Goal: Transaction & Acquisition: Purchase product/service

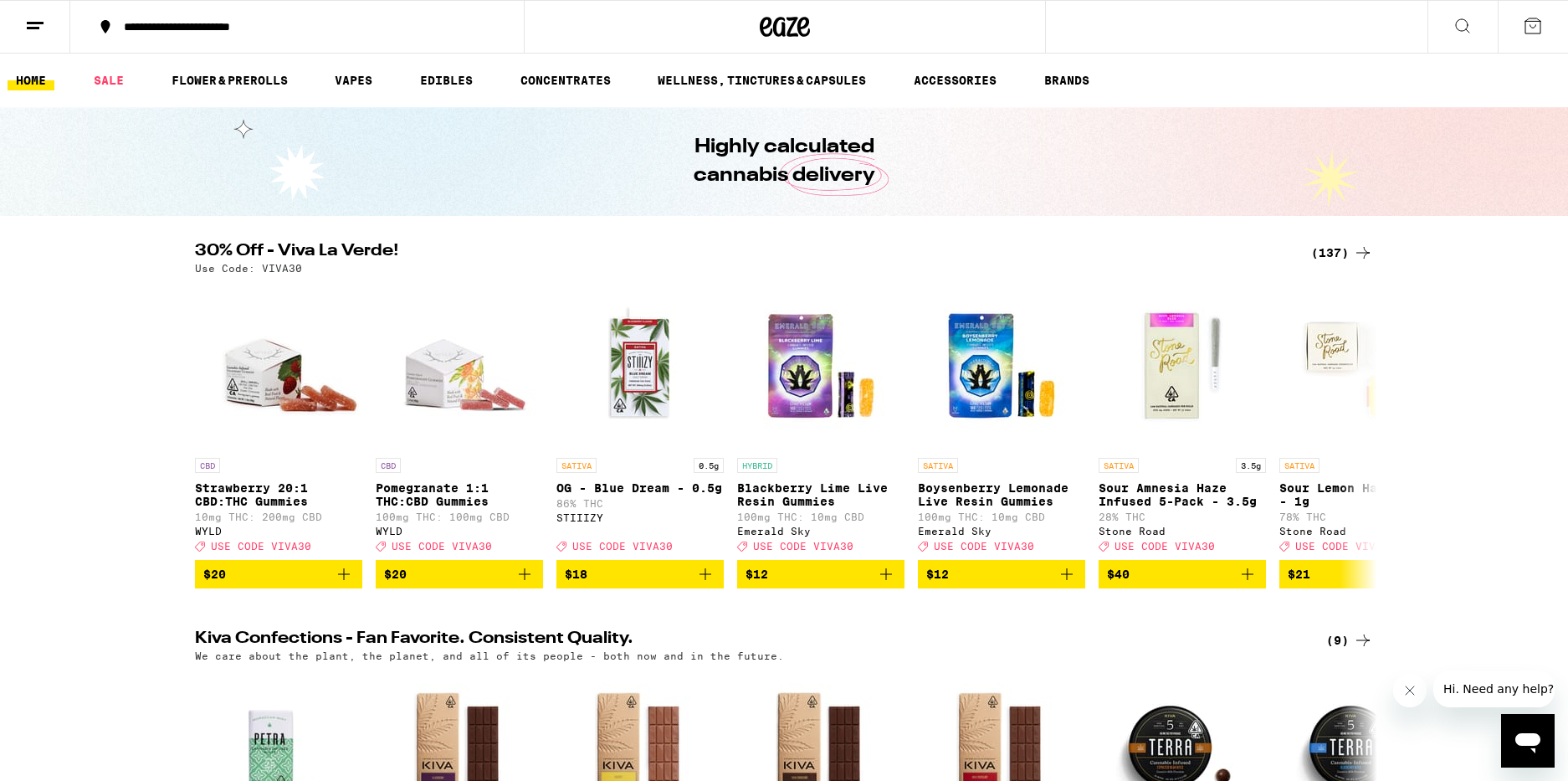
click at [1474, 32] on button at bounding box center [1462, 27] width 70 height 53
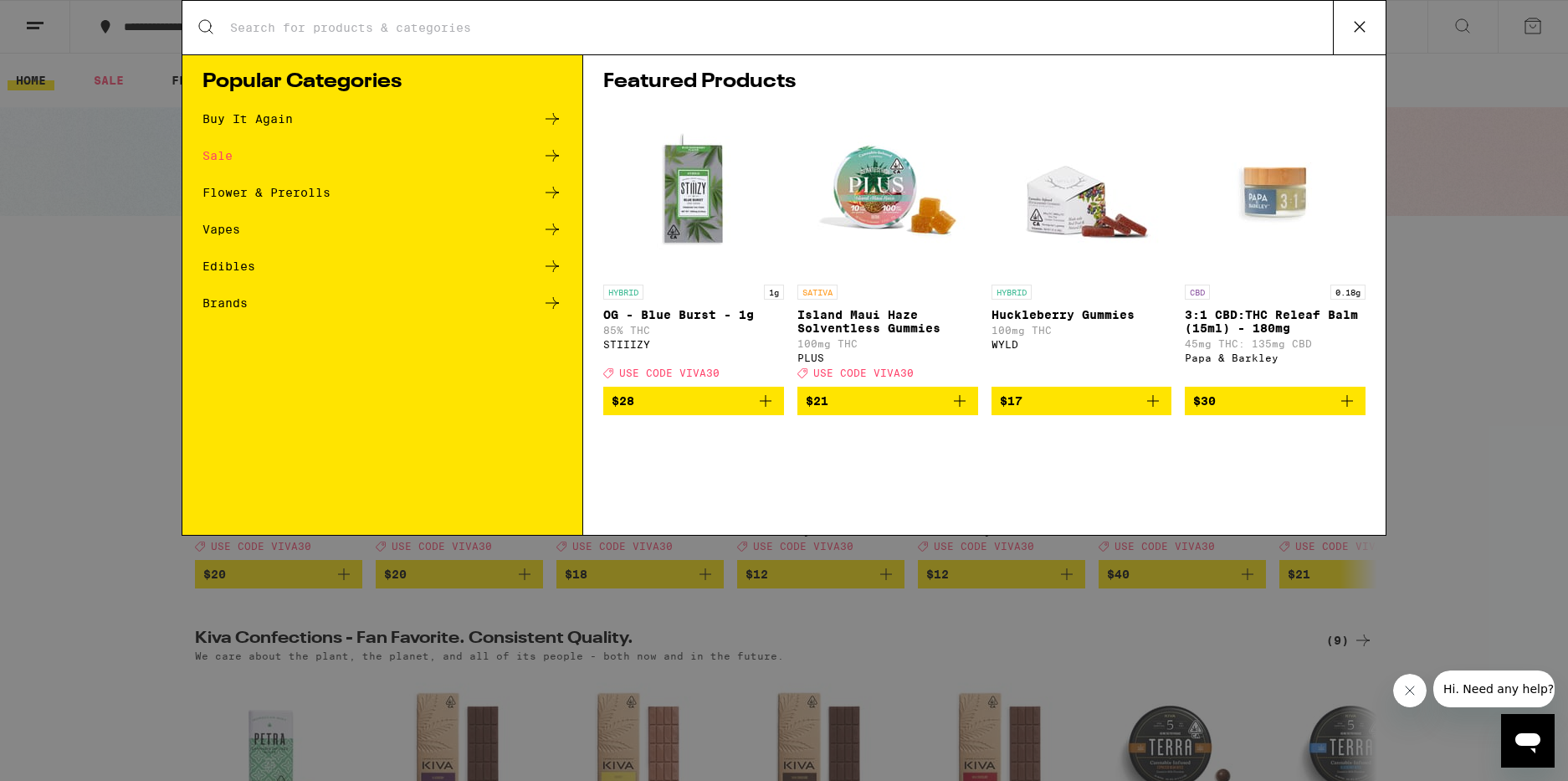
click at [809, 34] on input "Search for Products" at bounding box center [781, 27] width 1104 height 15
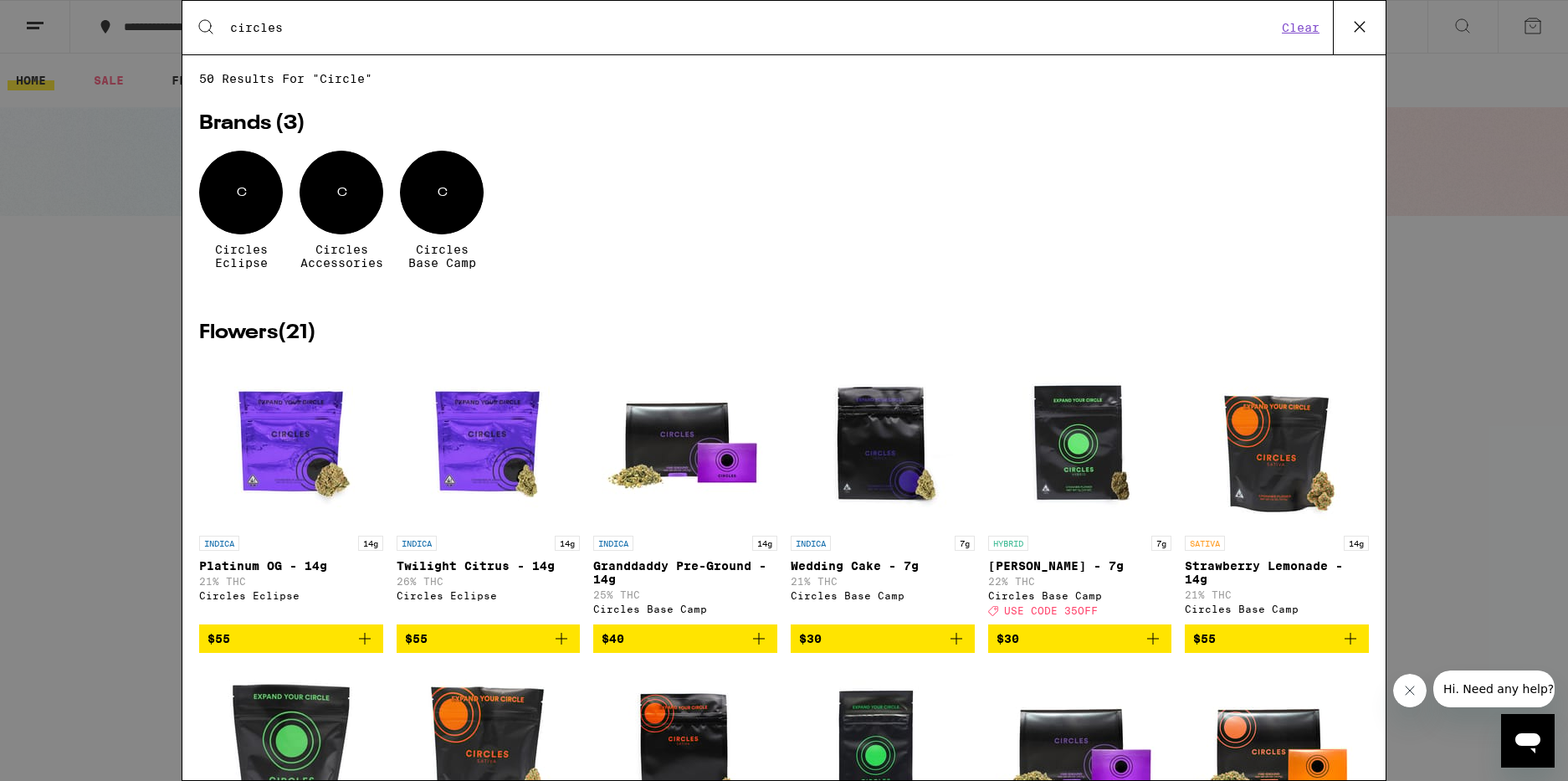
type input "circles"
click at [243, 203] on div "C" at bounding box center [240, 192] width 83 height 83
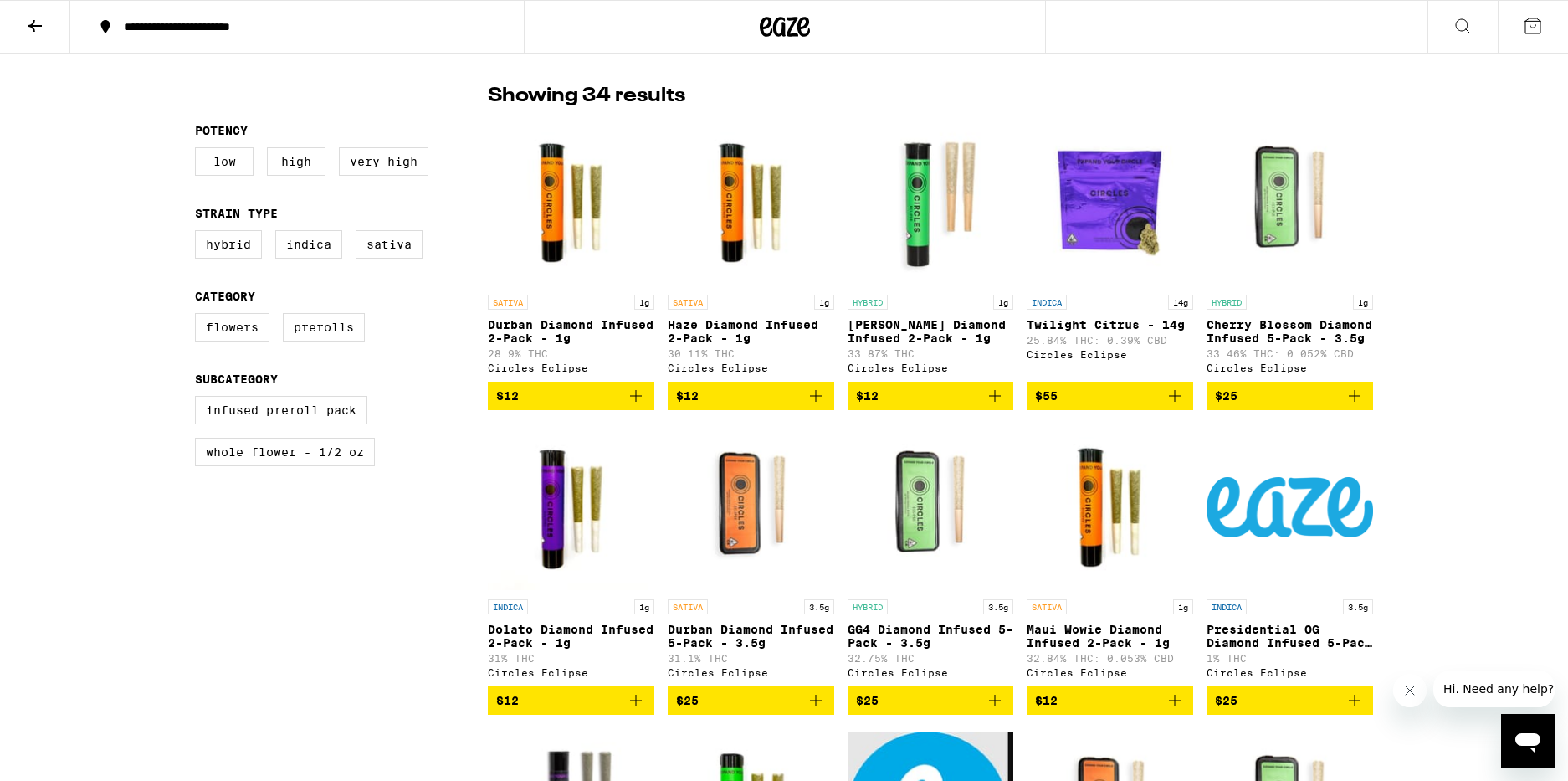
scroll to position [428, 0]
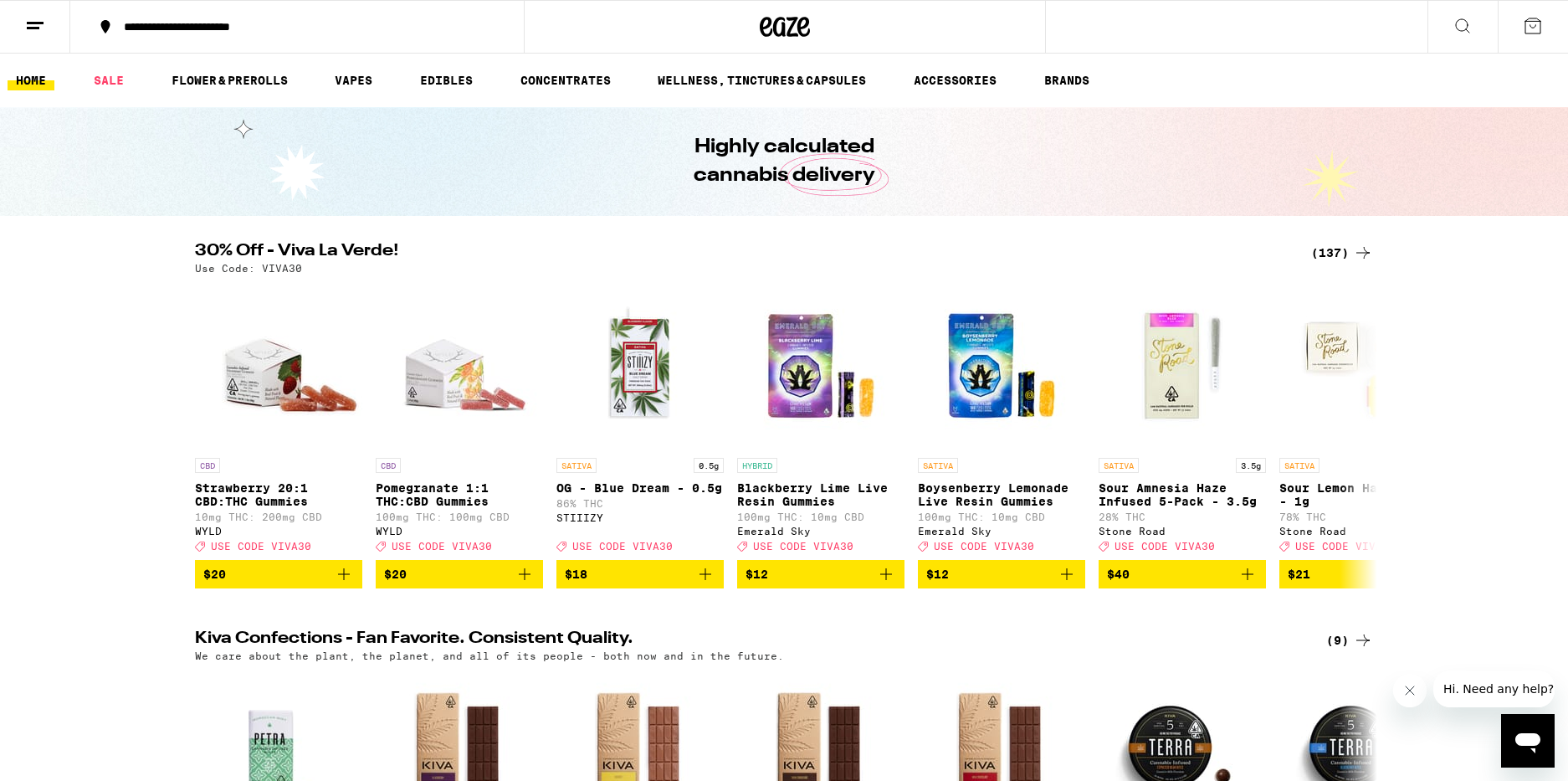
click at [1450, 23] on button at bounding box center [1462, 27] width 70 height 53
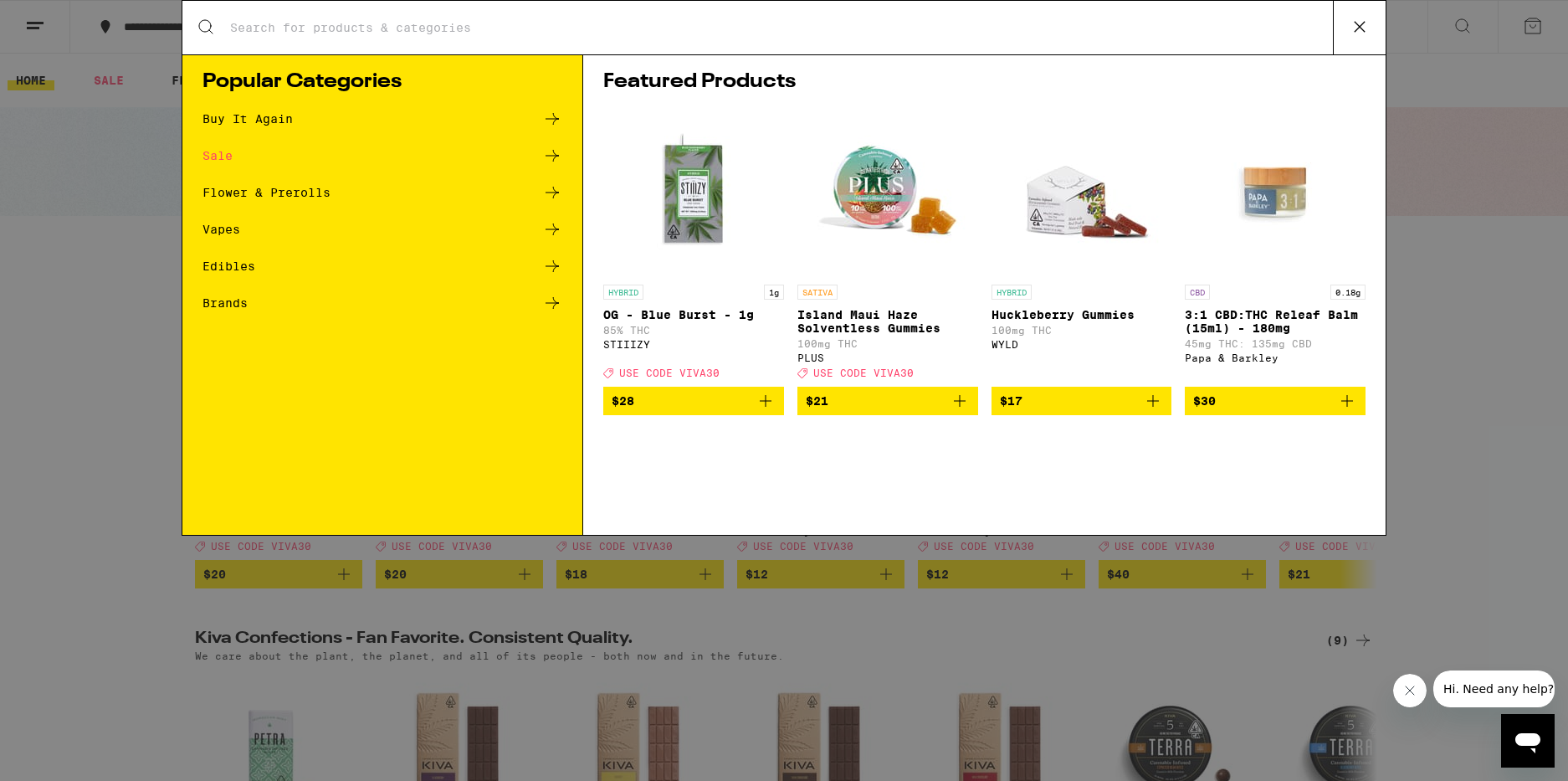
click at [403, 33] on input "Search for Products" at bounding box center [781, 27] width 1104 height 15
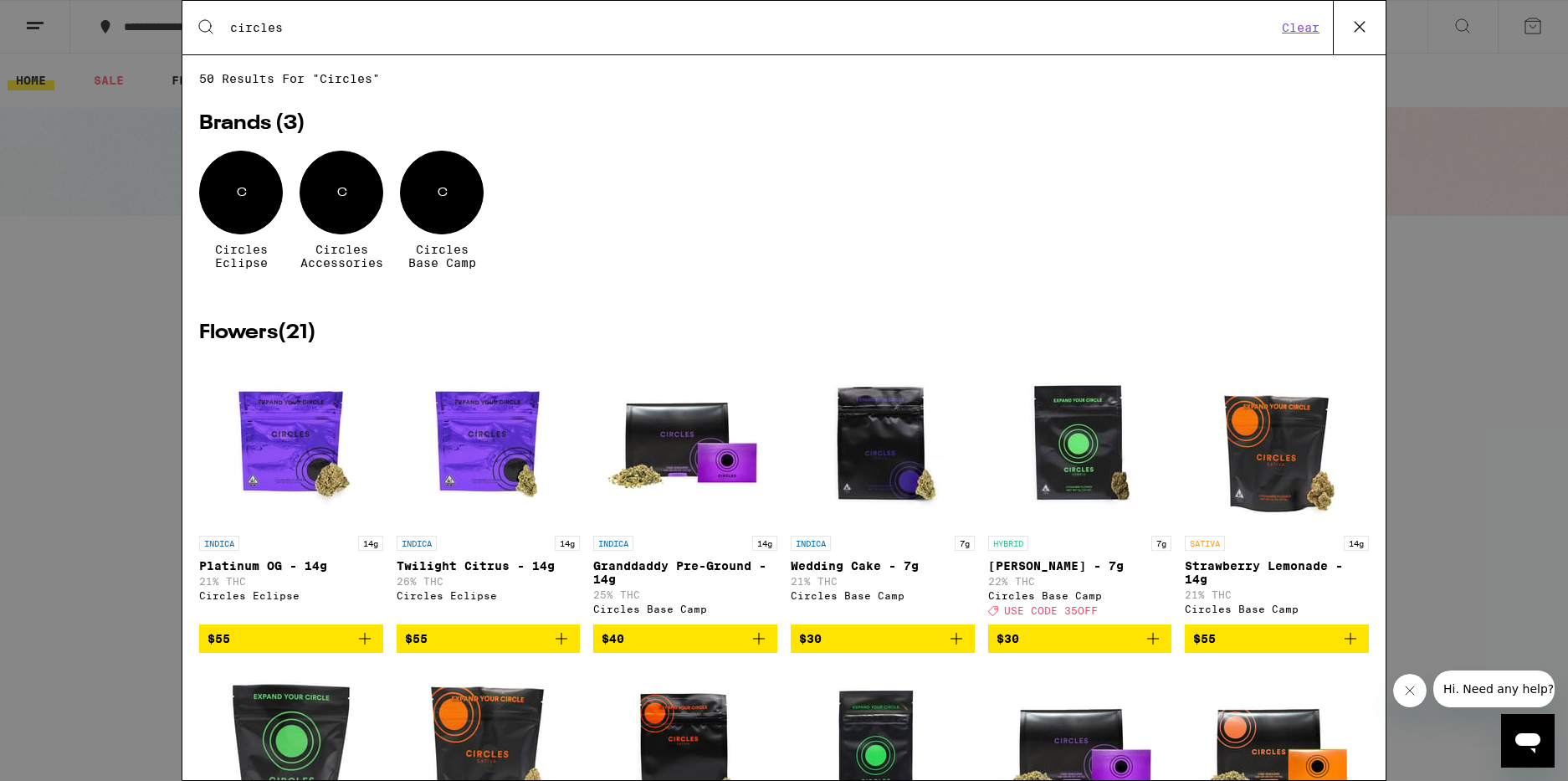
type input "circles"
click at [443, 215] on div "C" at bounding box center [441, 192] width 83 height 83
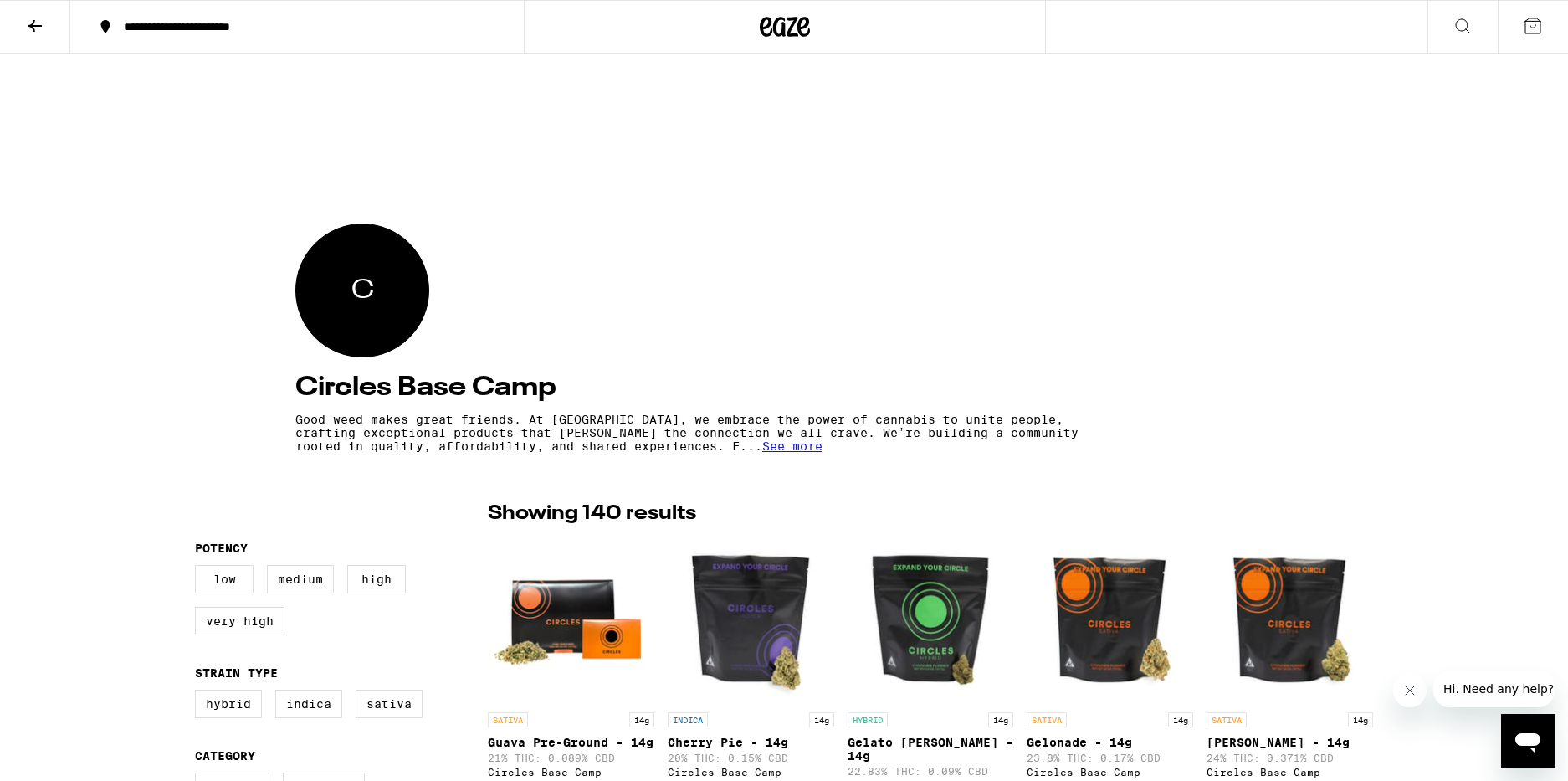
click at [538, 23] on div at bounding box center [784, 27] width 522 height 54
click at [1462, 26] on icon at bounding box center [1462, 26] width 20 height 20
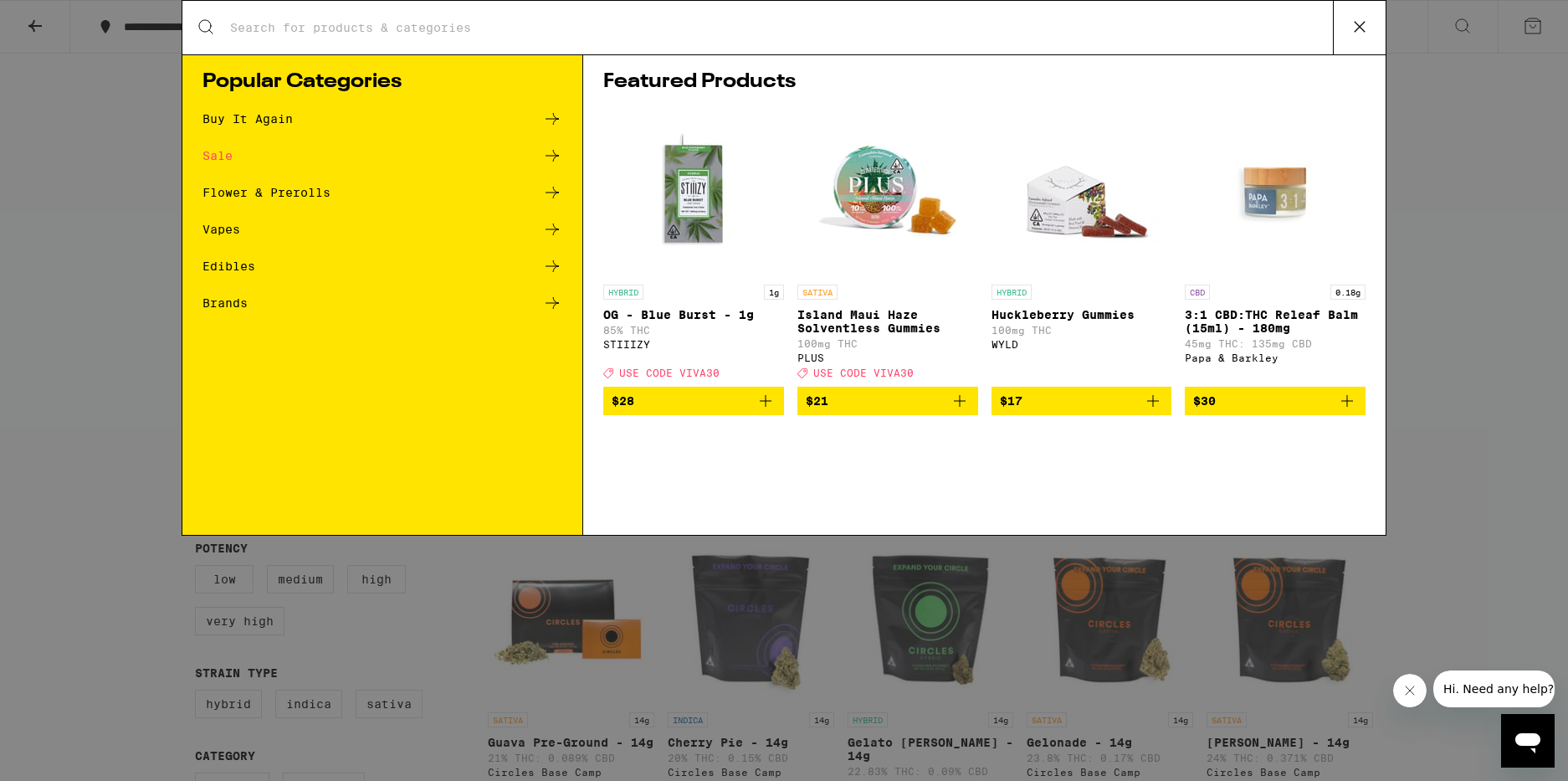
click at [595, 27] on input "Search for Products" at bounding box center [781, 27] width 1104 height 15
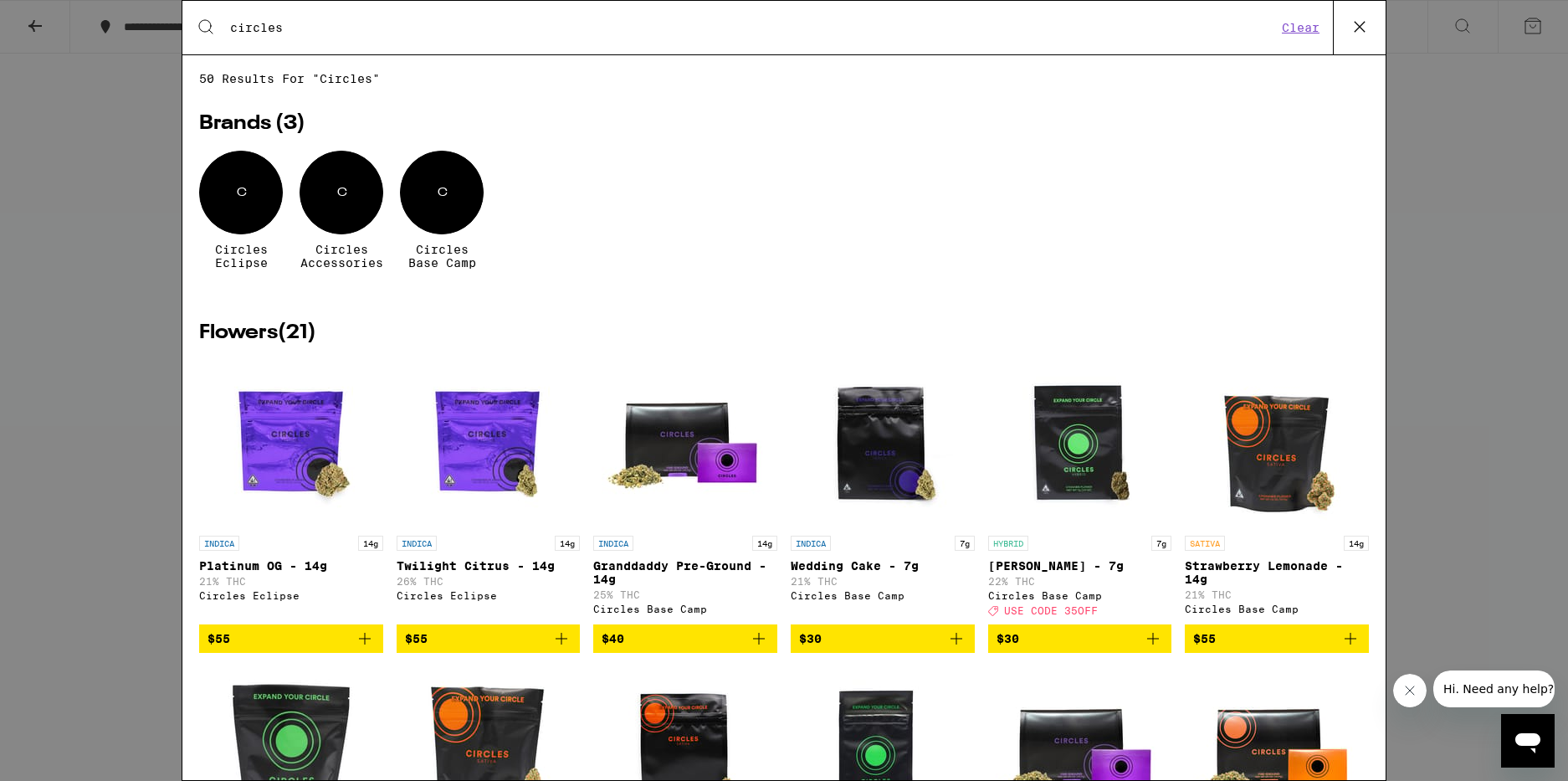
type input "circles"
click at [224, 201] on div "C" at bounding box center [240, 192] width 83 height 83
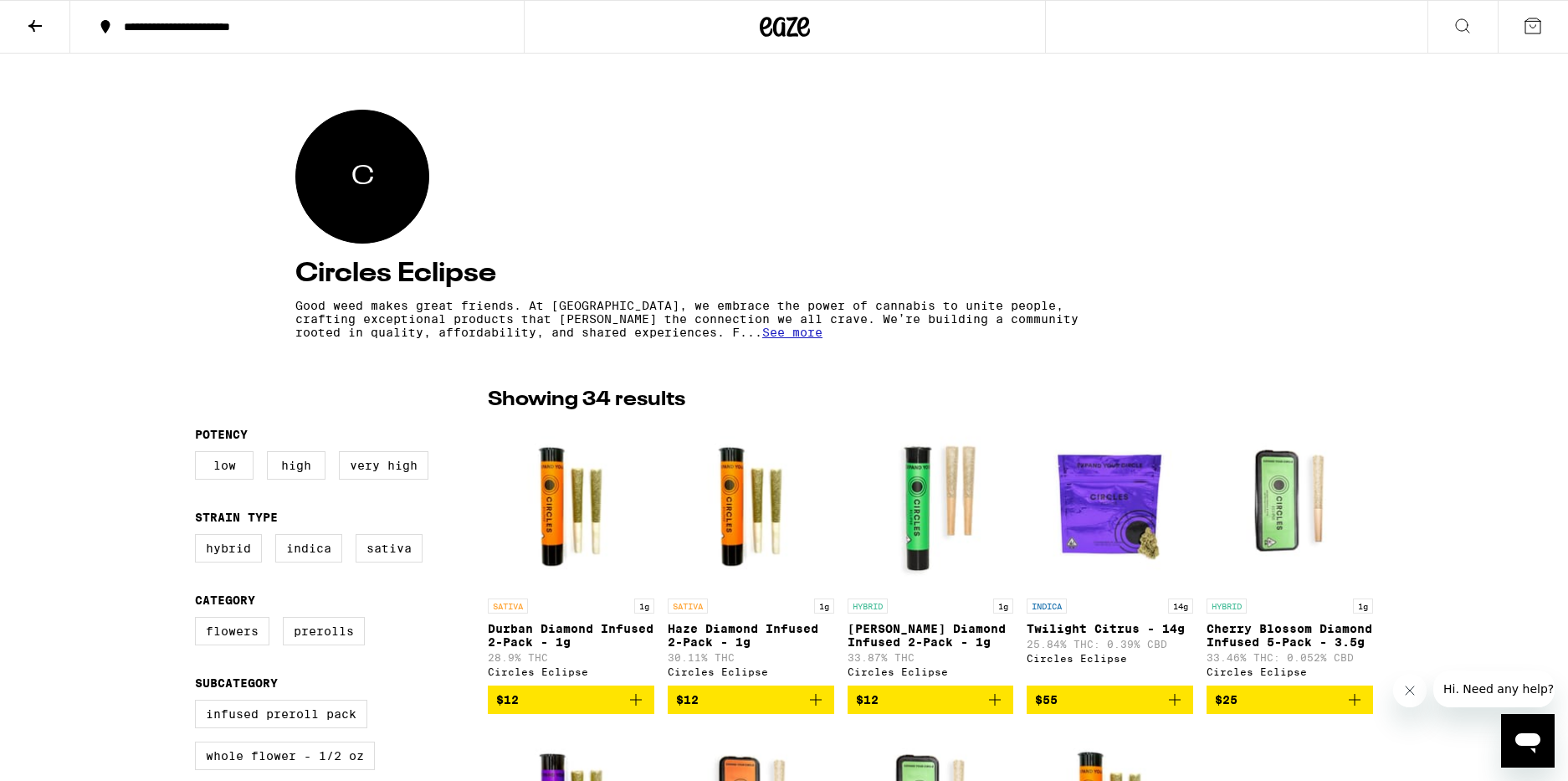
scroll to position [274, 0]
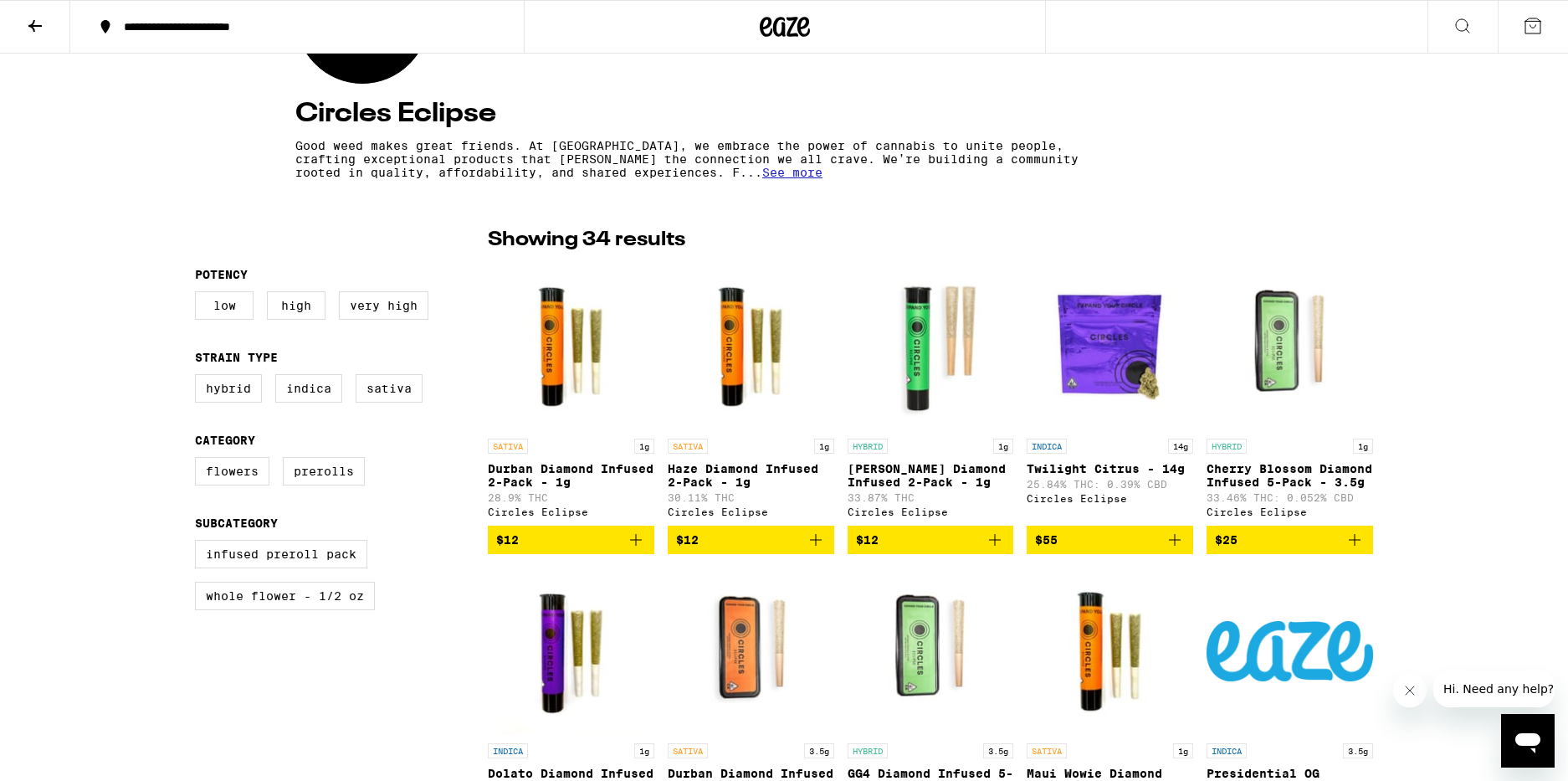
click at [1108, 357] on img "Open page for Twilight Citrus - 14g from Circles Eclipse" at bounding box center [1110, 346] width 167 height 167
click at [1129, 364] on img "Open page for Twilight Citrus - 14g from Circles Eclipse" at bounding box center [1110, 346] width 167 height 167
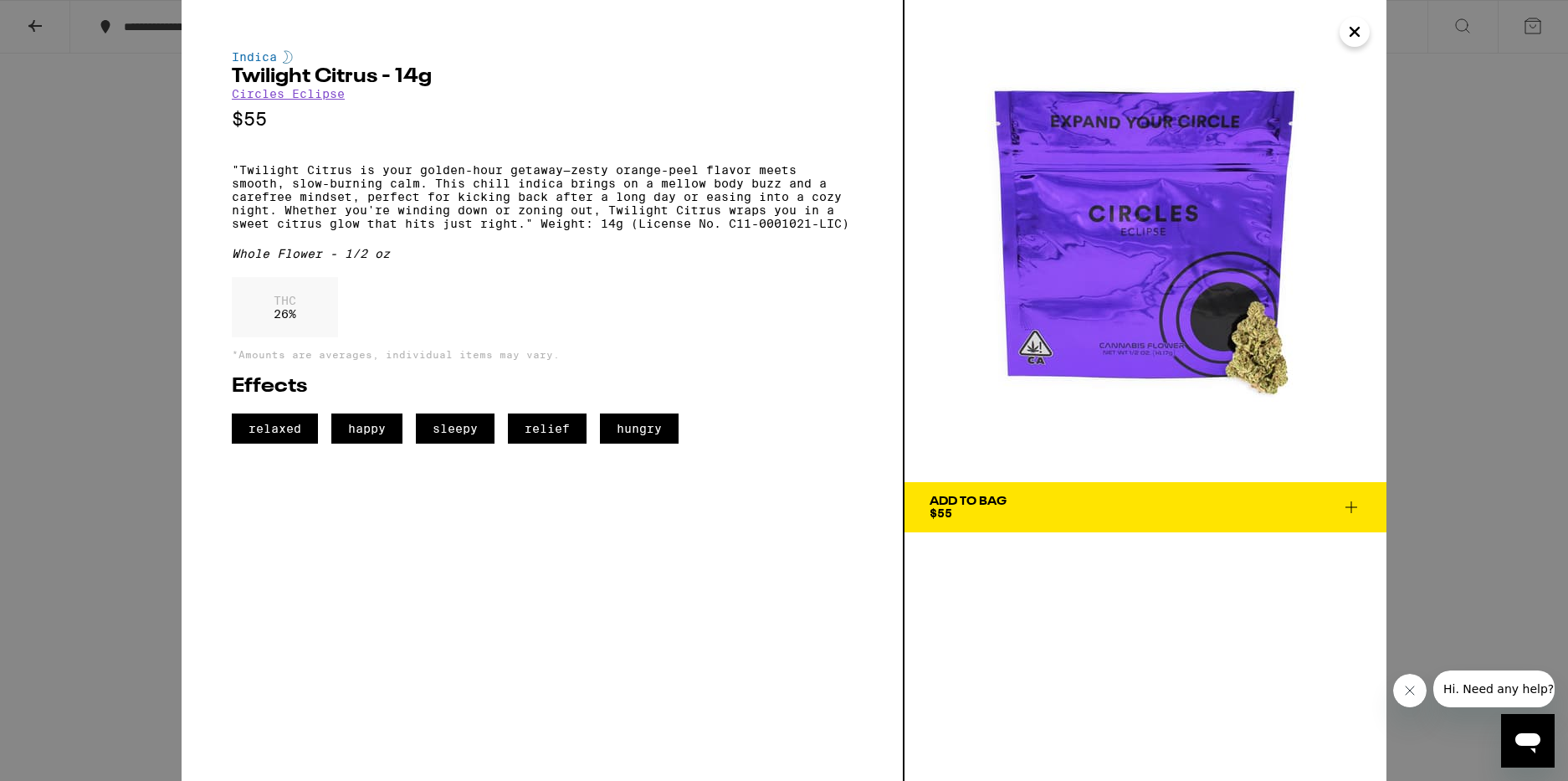
click at [1359, 34] on icon "Close" at bounding box center [1355, 31] width 20 height 25
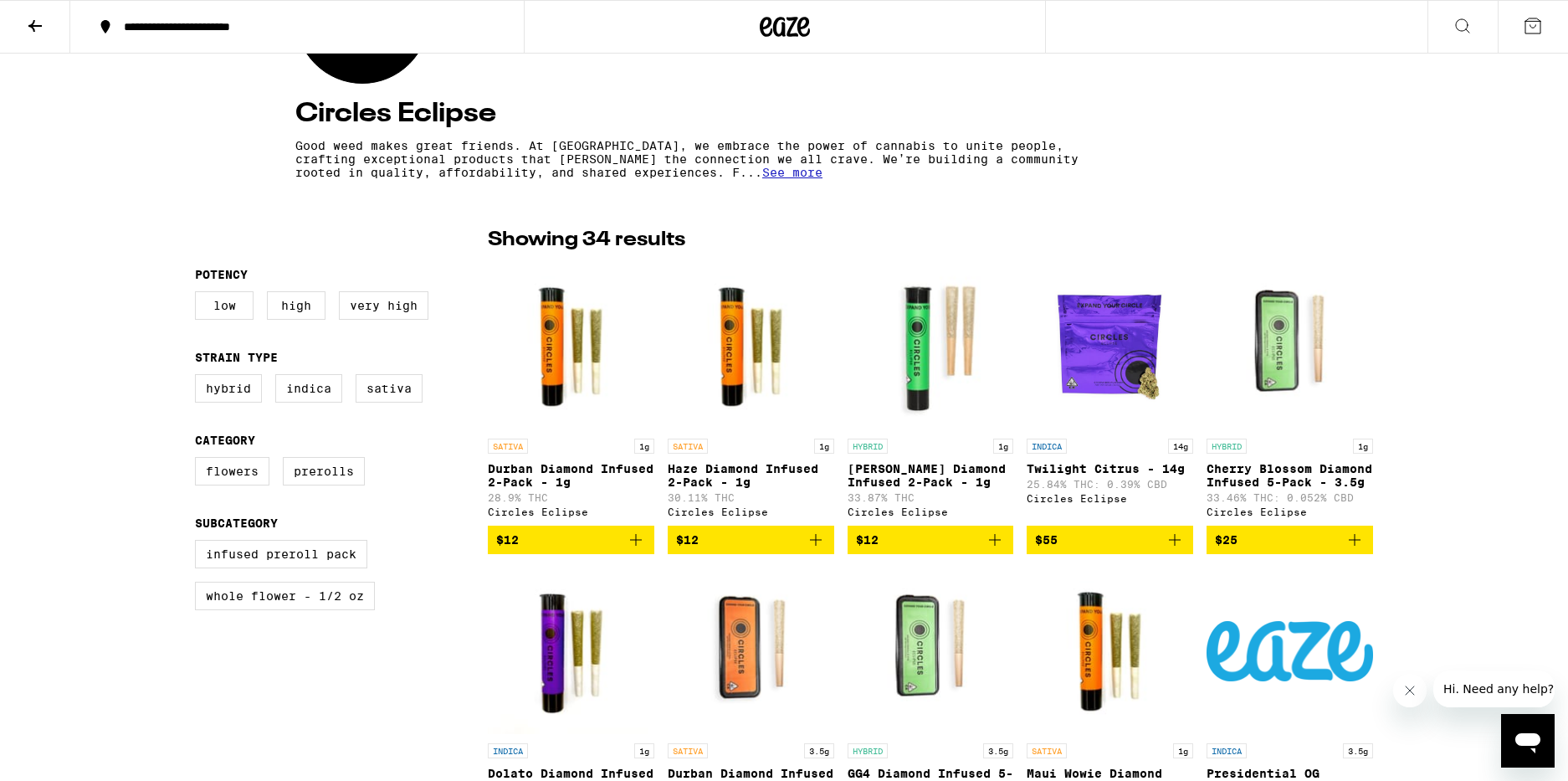
click at [26, 27] on icon at bounding box center [35, 26] width 20 height 20
